Goal: Transaction & Acquisition: Purchase product/service

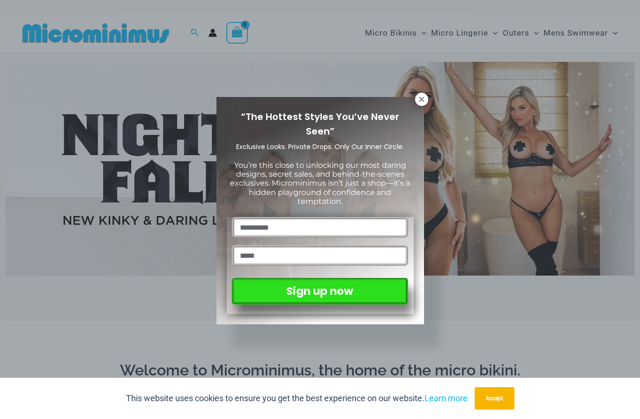
click at [416, 97] on button at bounding box center [421, 99] width 13 height 13
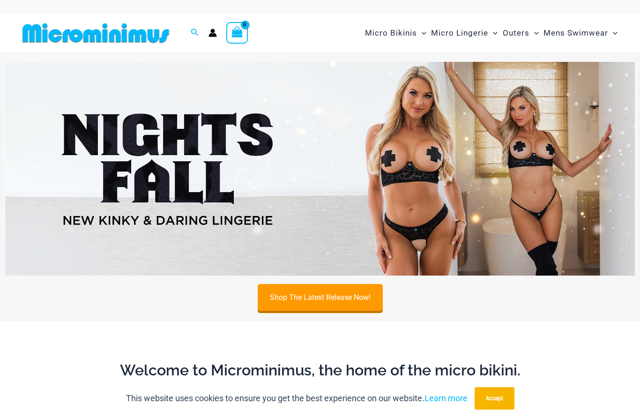
click at [496, 391] on button "Accept" at bounding box center [495, 398] width 40 height 22
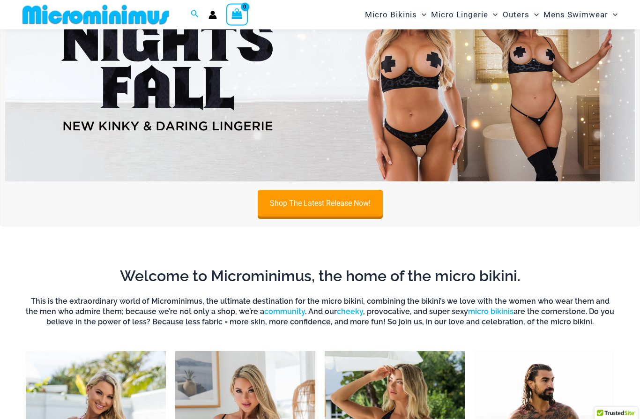
scroll to position [86, 0]
click at [340, 196] on link "Shop The Latest Release Now!" at bounding box center [320, 203] width 125 height 27
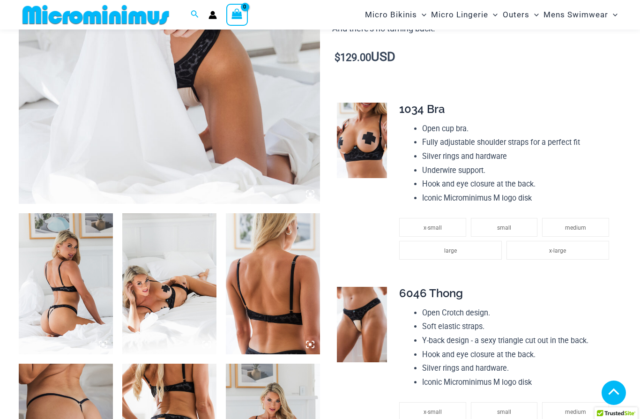
scroll to position [288, 0]
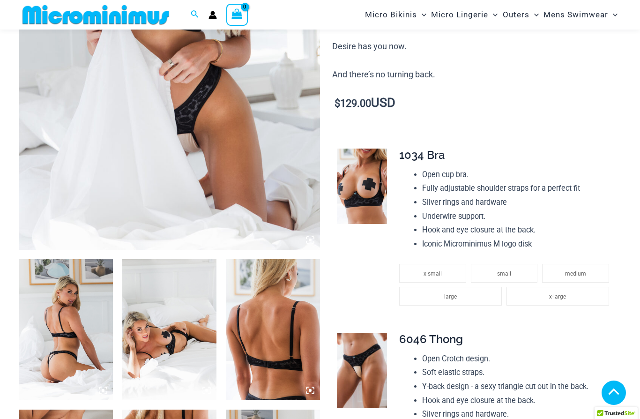
click at [67, 162] on img at bounding box center [169, 24] width 301 height 452
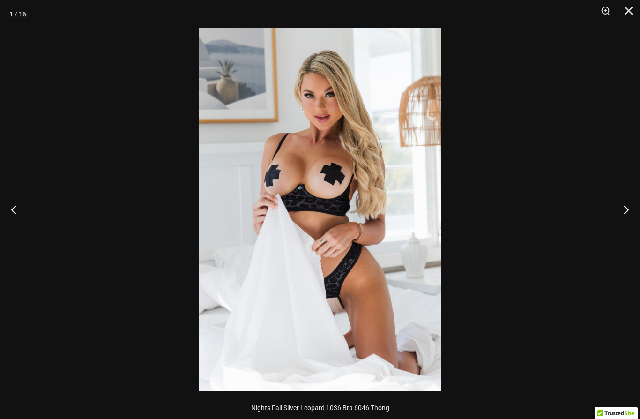
click at [629, 211] on button "Next" at bounding box center [622, 209] width 35 height 47
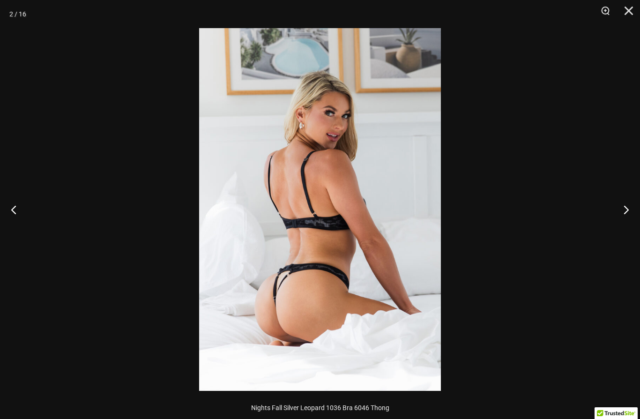
click at [628, 212] on button "Next" at bounding box center [622, 209] width 35 height 47
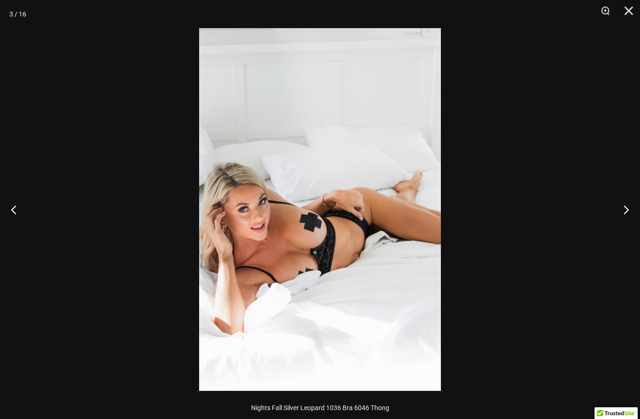
click at [627, 214] on button "Next" at bounding box center [622, 209] width 35 height 47
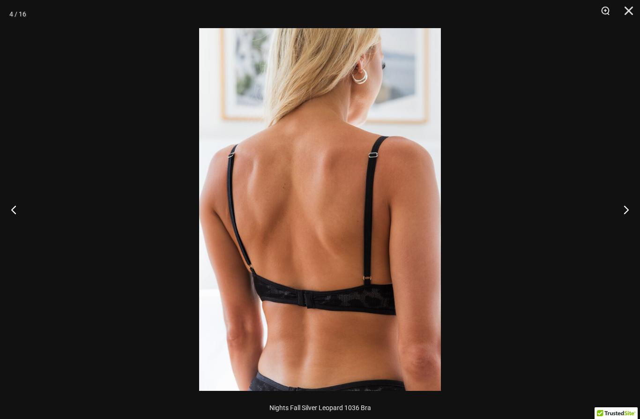
click at [626, 216] on button "Next" at bounding box center [622, 209] width 35 height 47
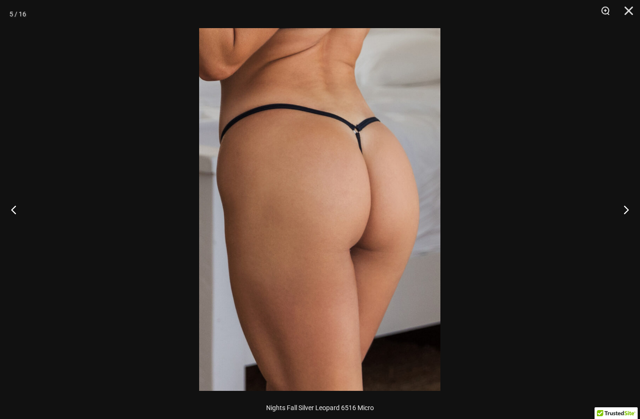
click at [627, 214] on button "Next" at bounding box center [622, 209] width 35 height 47
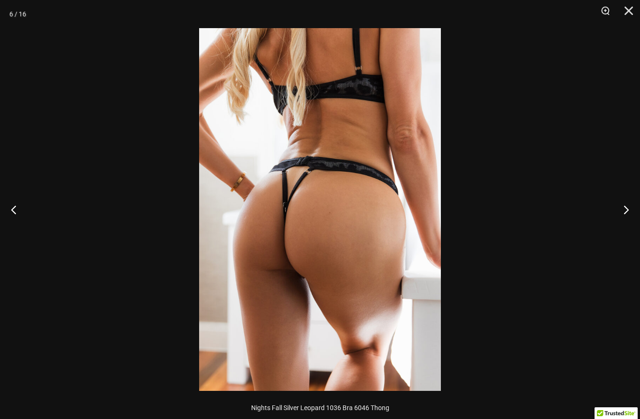
click at [626, 214] on button "Next" at bounding box center [622, 209] width 35 height 47
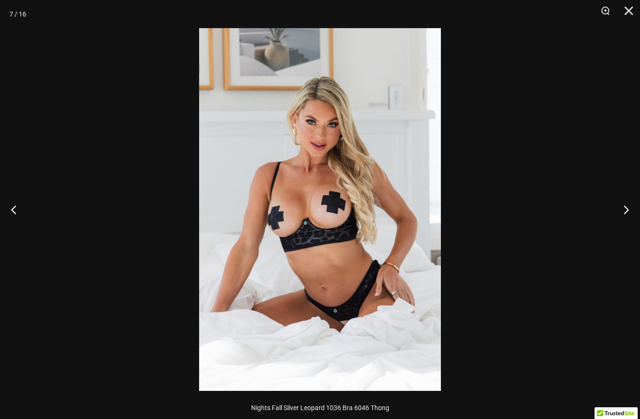
click at [624, 214] on button "Next" at bounding box center [622, 209] width 35 height 47
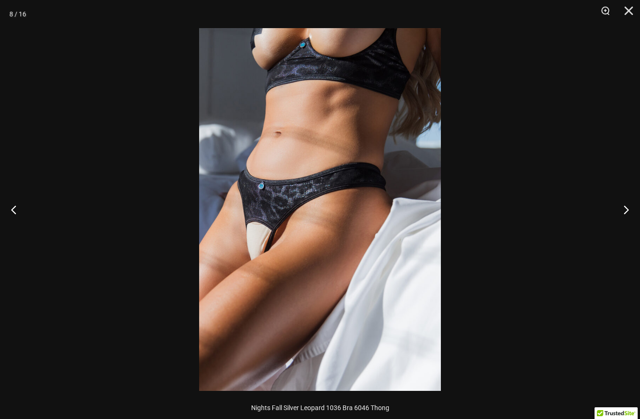
click at [624, 214] on button "Next" at bounding box center [622, 209] width 35 height 47
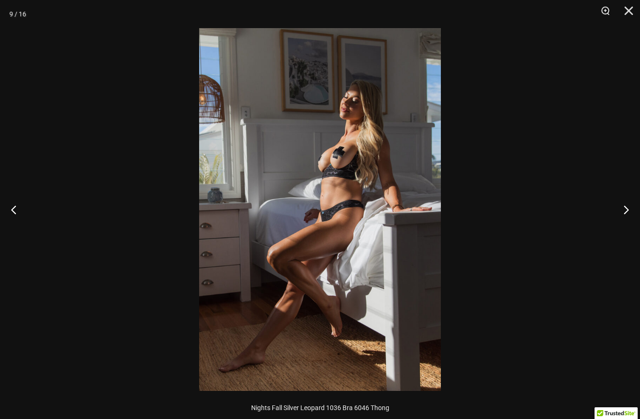
click at [623, 214] on button "Next" at bounding box center [622, 209] width 35 height 47
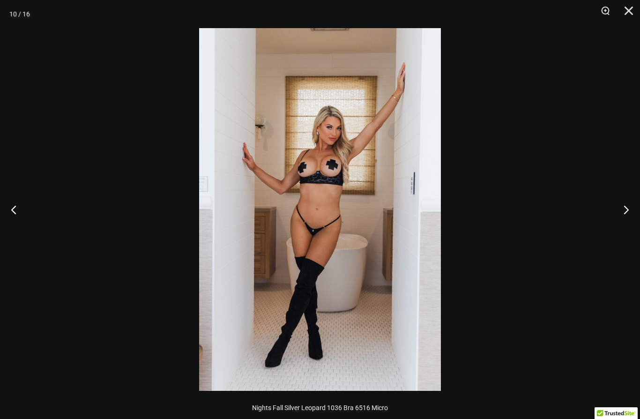
click at [622, 214] on button "Next" at bounding box center [622, 209] width 35 height 47
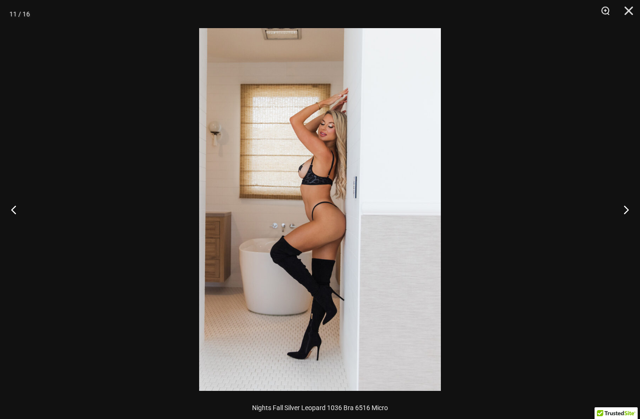
click at [623, 213] on button "Next" at bounding box center [622, 209] width 35 height 47
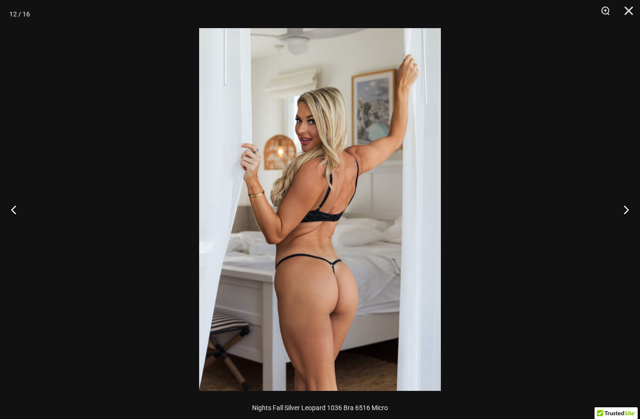
click at [624, 213] on button "Next" at bounding box center [622, 209] width 35 height 47
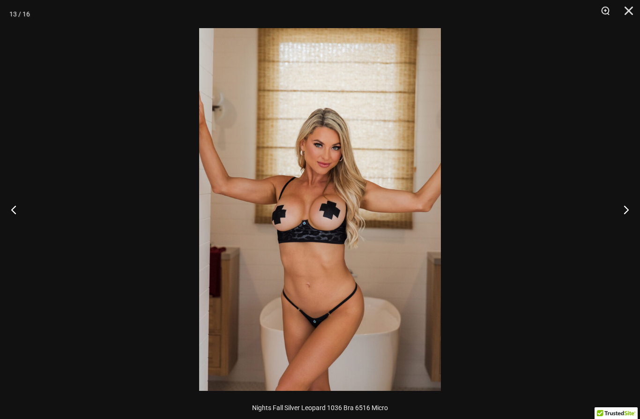
click at [623, 213] on button "Next" at bounding box center [622, 209] width 35 height 47
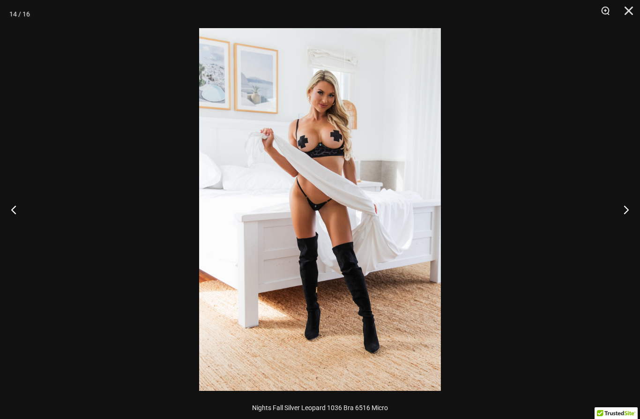
click at [623, 213] on button "Next" at bounding box center [622, 209] width 35 height 47
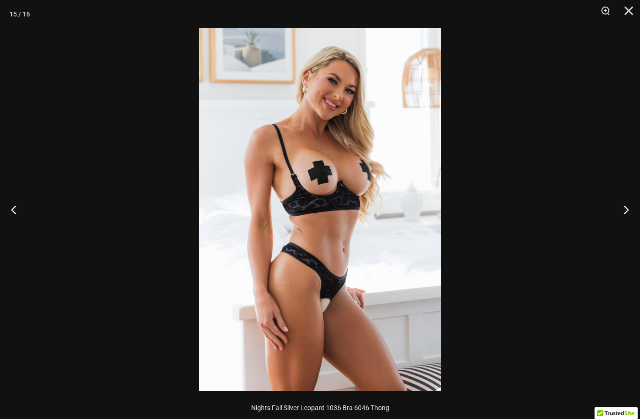
click at [622, 214] on button "Next" at bounding box center [622, 209] width 35 height 47
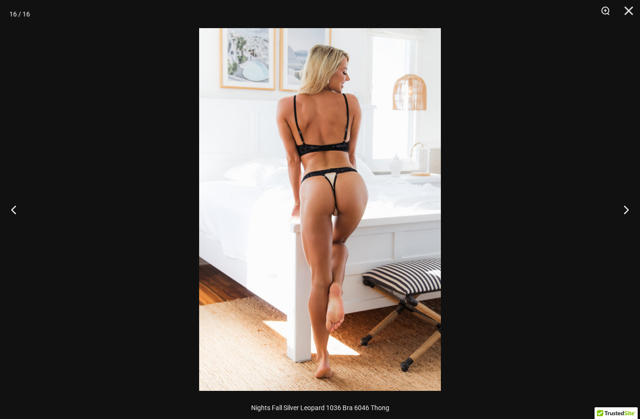
click at [624, 212] on button "Next" at bounding box center [622, 209] width 35 height 47
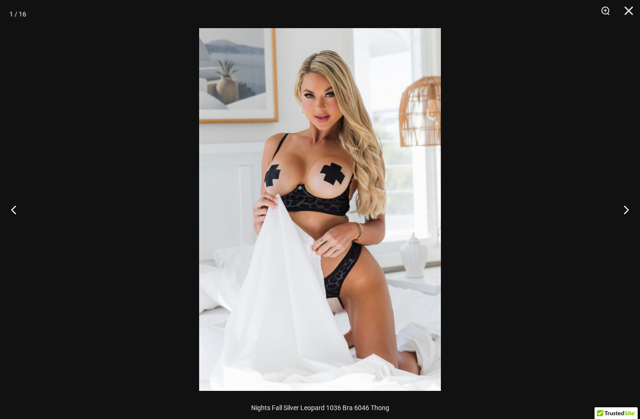
click at [622, 212] on button "Next" at bounding box center [622, 209] width 35 height 47
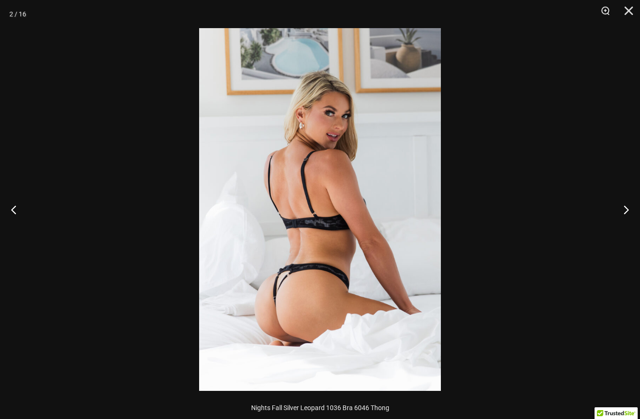
click at [623, 212] on button "Next" at bounding box center [622, 209] width 35 height 47
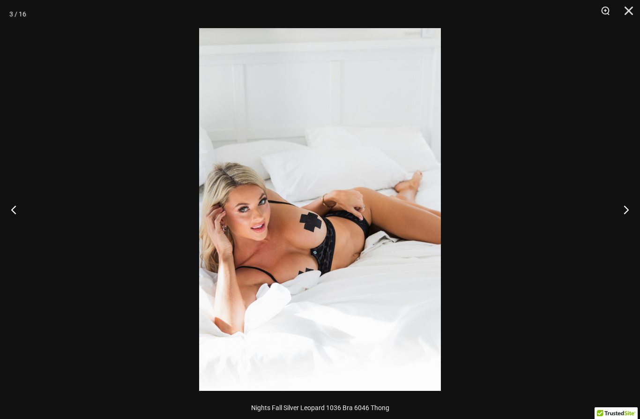
click at [624, 210] on button "Next" at bounding box center [622, 209] width 35 height 47
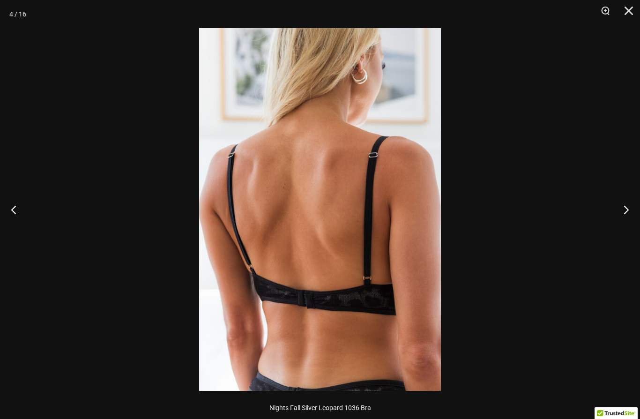
click at [623, 213] on button "Next" at bounding box center [622, 209] width 35 height 47
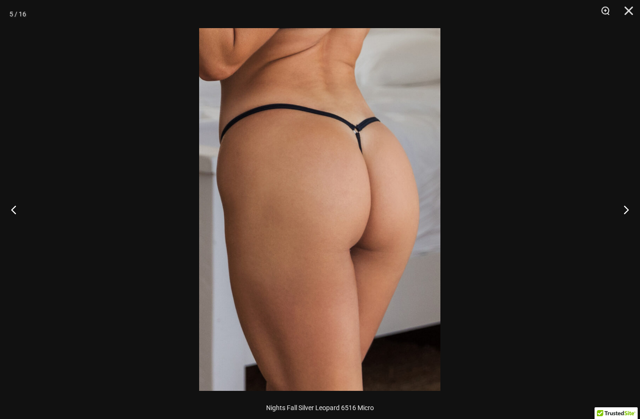
click at [622, 212] on button "Next" at bounding box center [622, 209] width 35 height 47
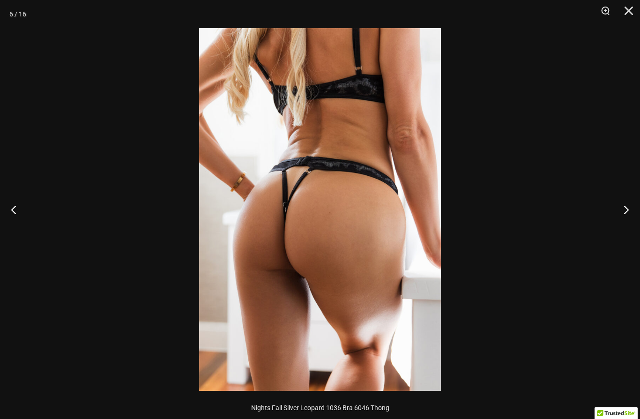
click at [622, 213] on button "Next" at bounding box center [622, 209] width 35 height 47
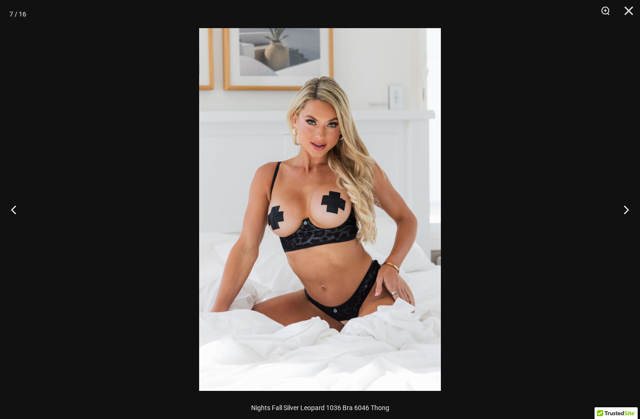
click at [622, 212] on button "Next" at bounding box center [622, 209] width 35 height 47
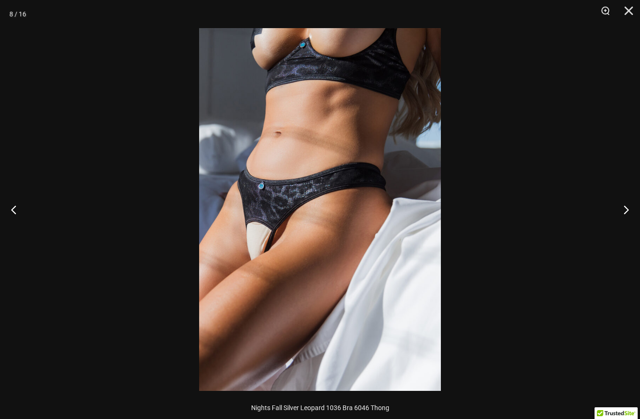
click at [627, 12] on button "Close" at bounding box center [625, 14] width 23 height 28
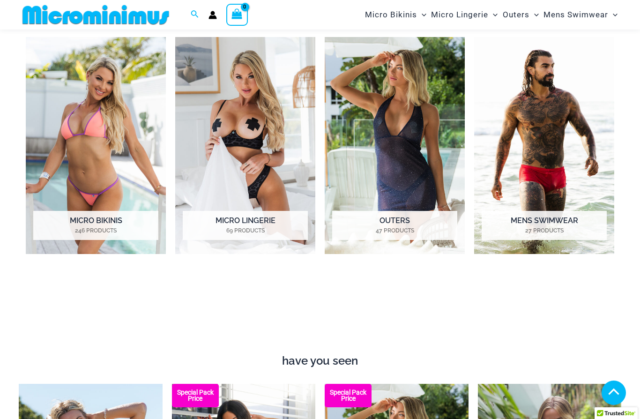
scroll to position [376, 0]
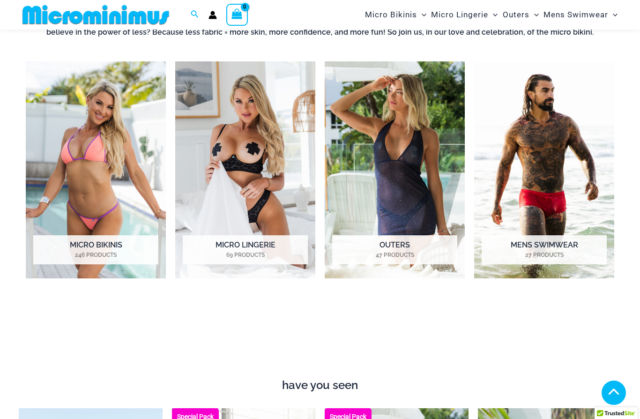
click at [71, 234] on img "Visit product category Micro Bikinis" at bounding box center [96, 169] width 140 height 217
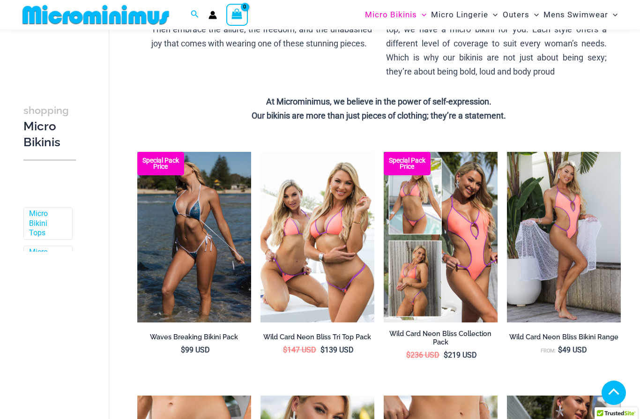
scroll to position [182, 0]
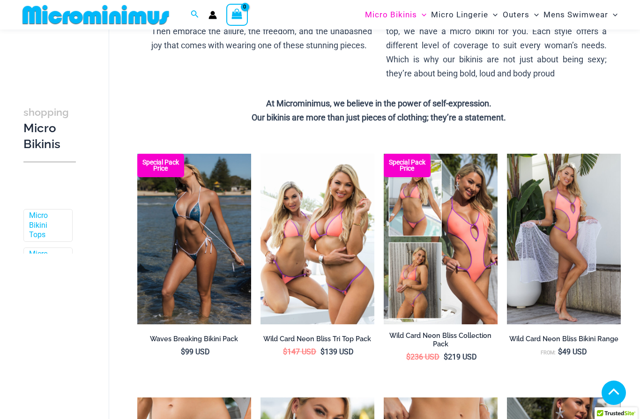
click at [137, 154] on img at bounding box center [137, 154] width 0 height 0
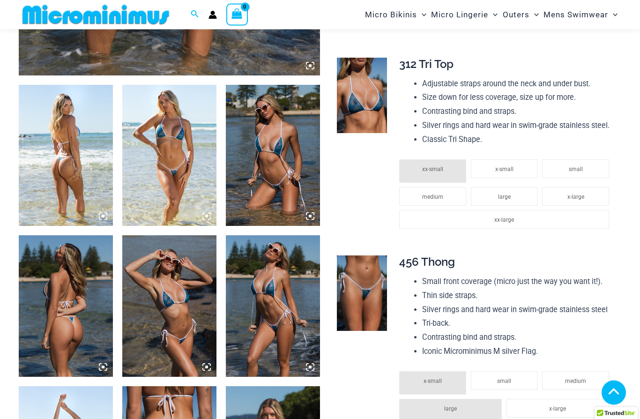
scroll to position [456, 0]
